Goal: Task Accomplishment & Management: Use online tool/utility

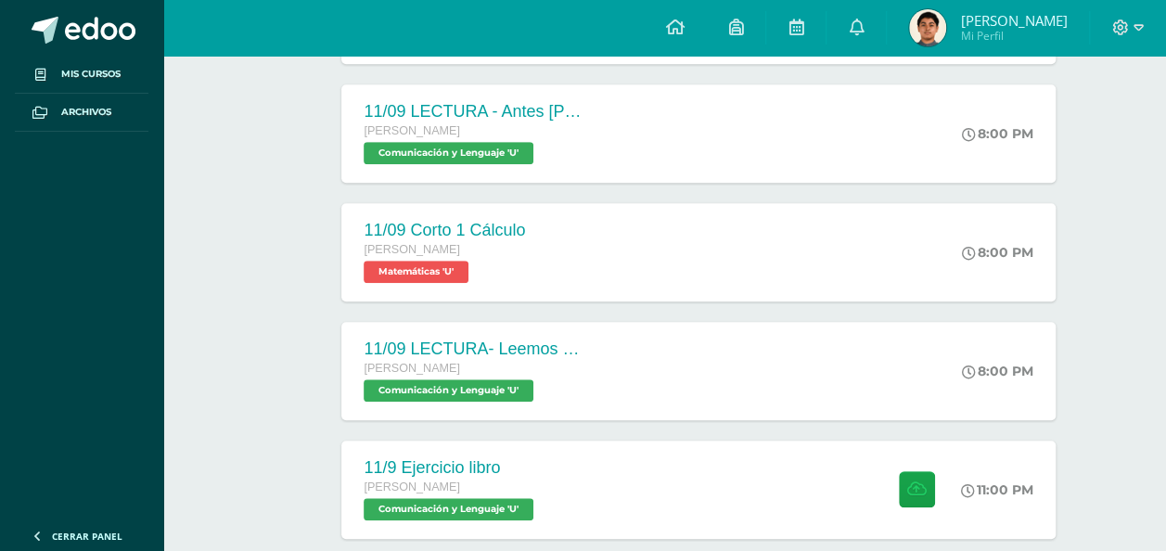
scroll to position [437, 0]
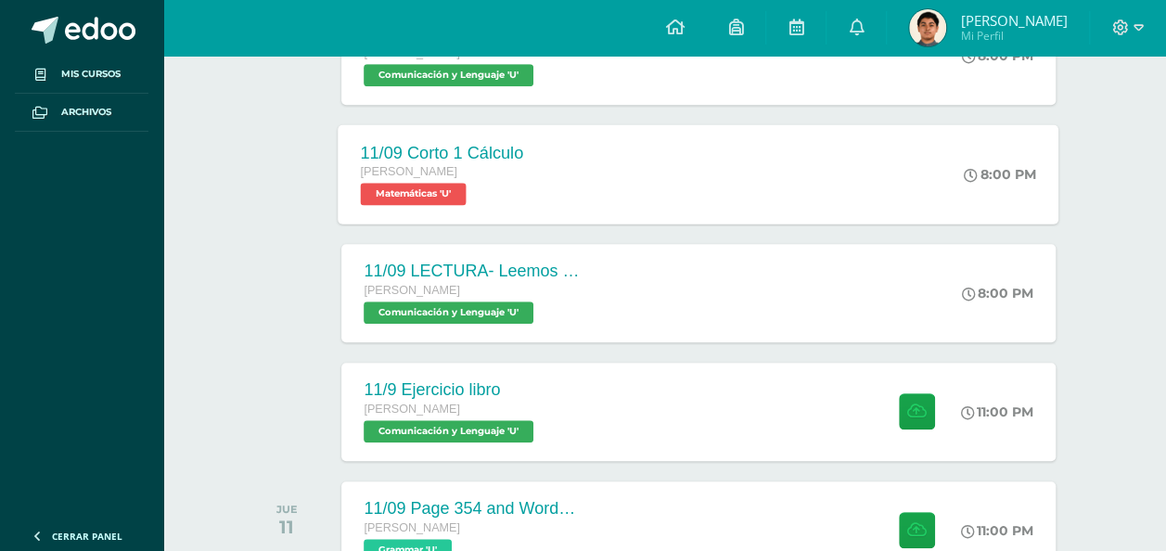
scroll to position [808, 0]
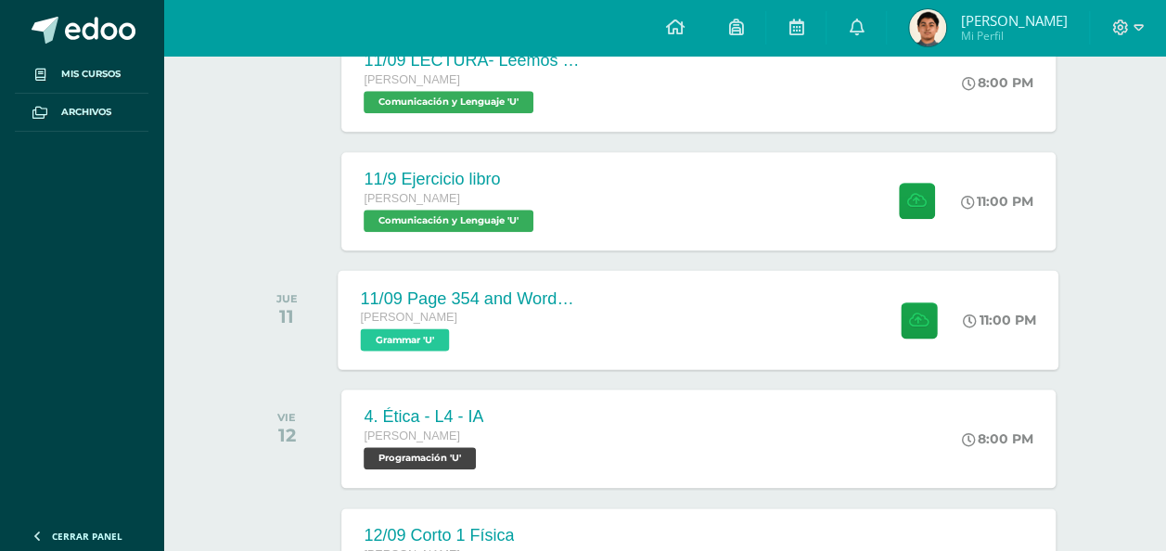
click at [424, 339] on span "Grammar 'U'" at bounding box center [405, 339] width 89 height 22
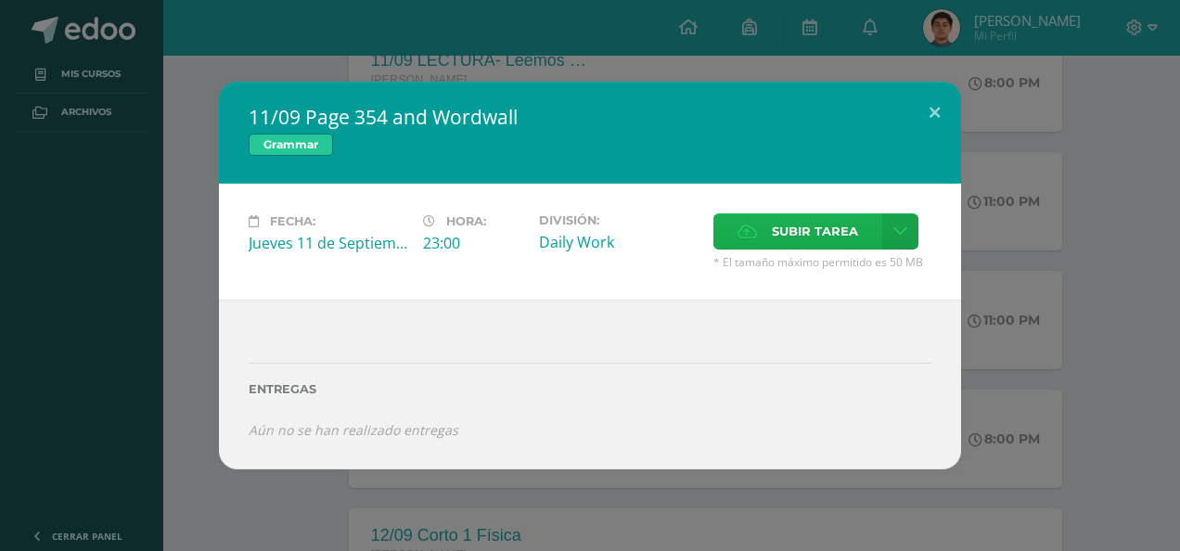
click at [791, 239] on span "Subir tarea" at bounding box center [815, 231] width 86 height 34
click at [0, 0] on input "Subir tarea" at bounding box center [0, 0] width 0 height 0
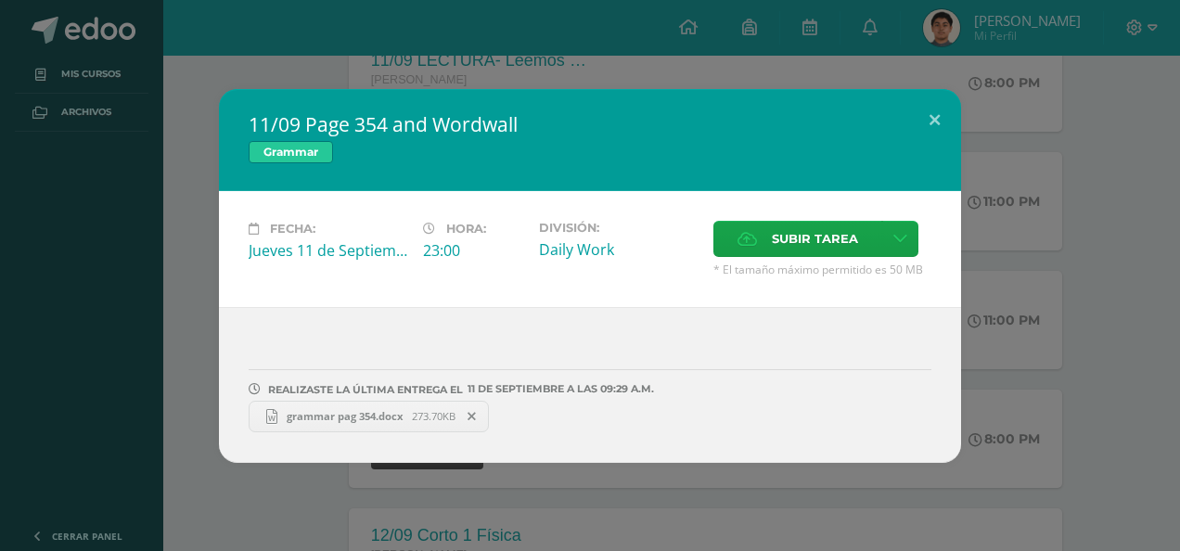
click at [997, 443] on div "11/09 Page 354 and Wordwall Grammar Fecha: Jueves 11 de Septiembre Hora: 23:00 …" at bounding box center [589, 276] width 1165 height 374
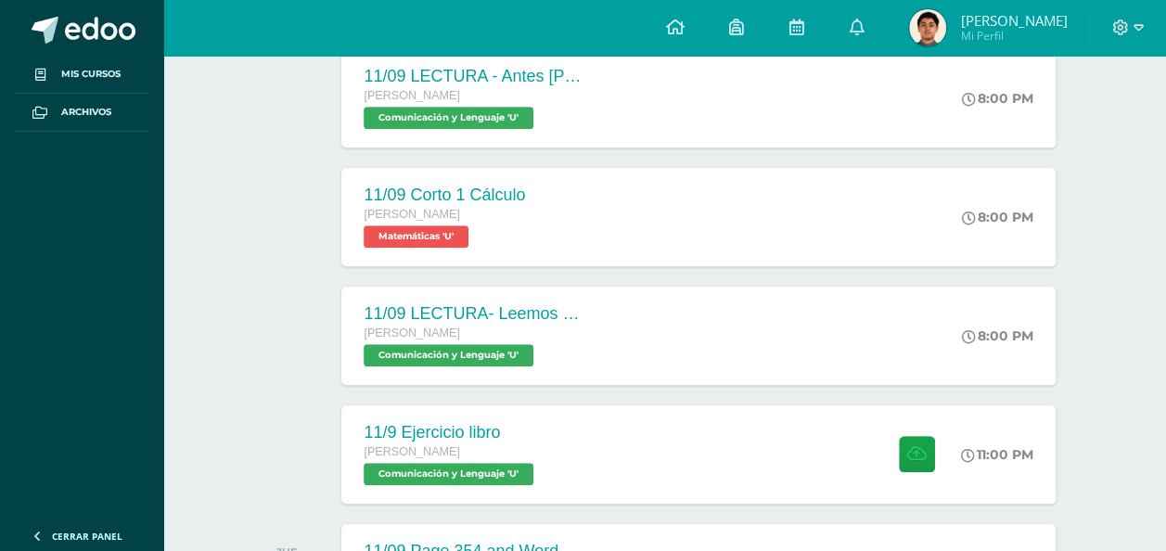
scroll to position [556, 0]
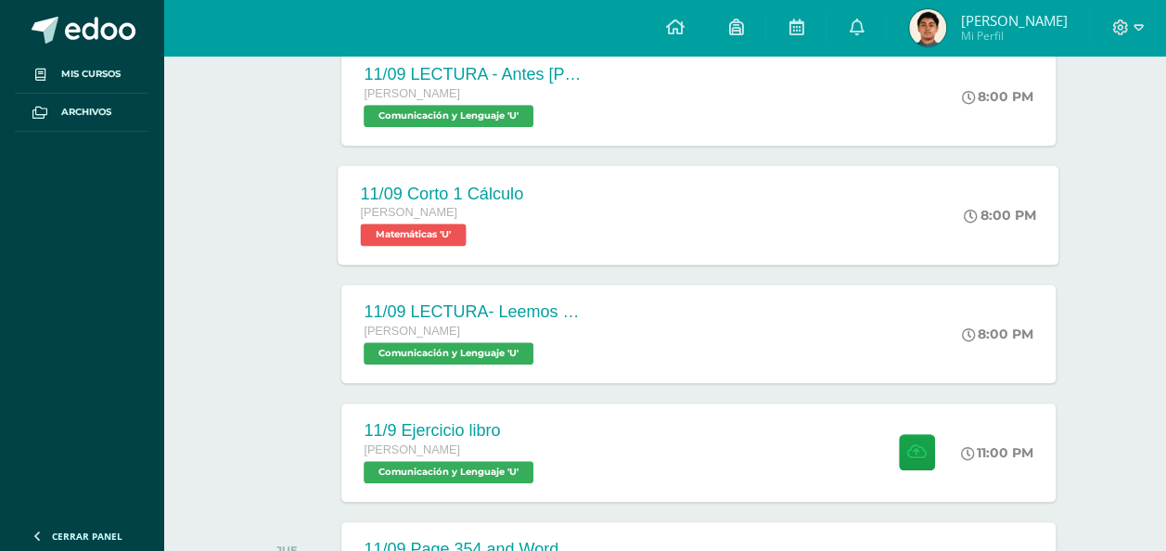
click at [613, 197] on div "11/09 Corto 1 Cálculo Quinto Bachillerato Matemáticas 'U' 8:00 PM 11/09 Corto 1…" at bounding box center [698, 214] width 721 height 99
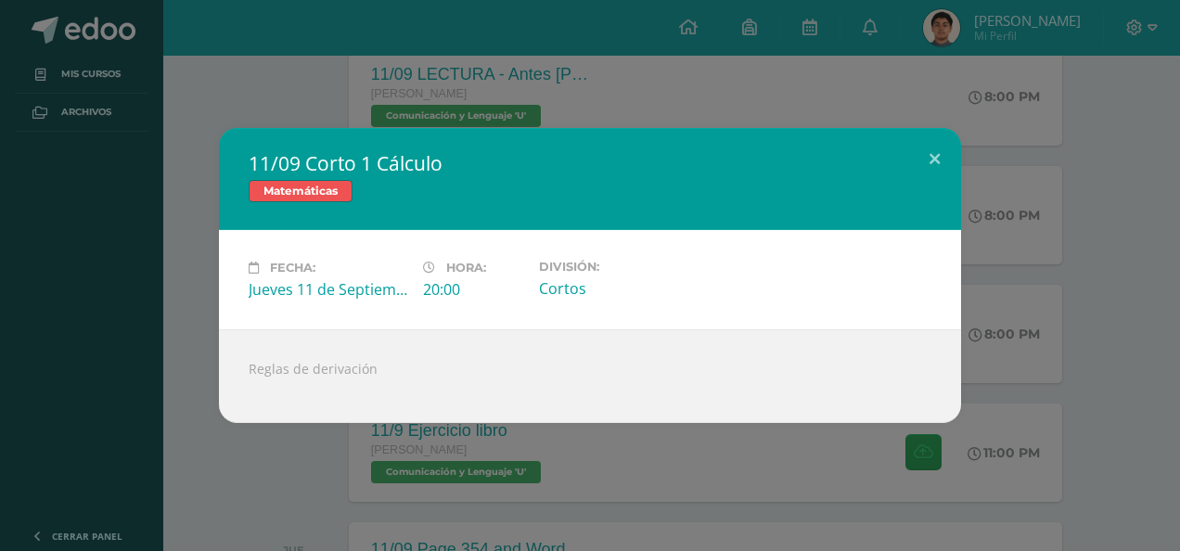
click at [191, 356] on div "11/09 Corto 1 Cálculo Matemáticas Fecha: Jueves 11 de Septiembre Hora: 20:00 Di…" at bounding box center [589, 275] width 1165 height 295
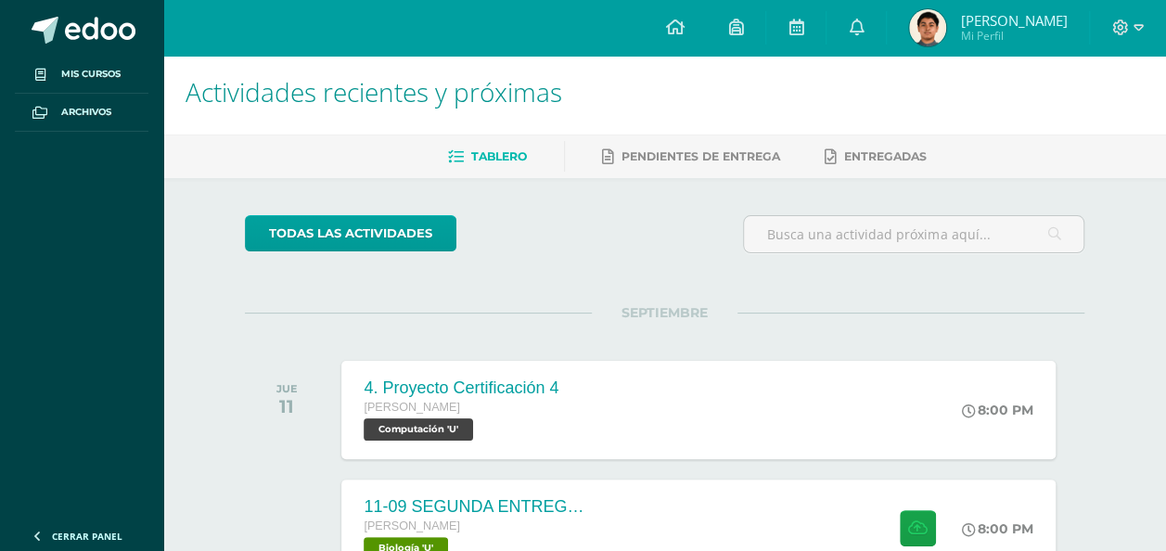
scroll to position [0, 0]
